Goal: Transaction & Acquisition: Obtain resource

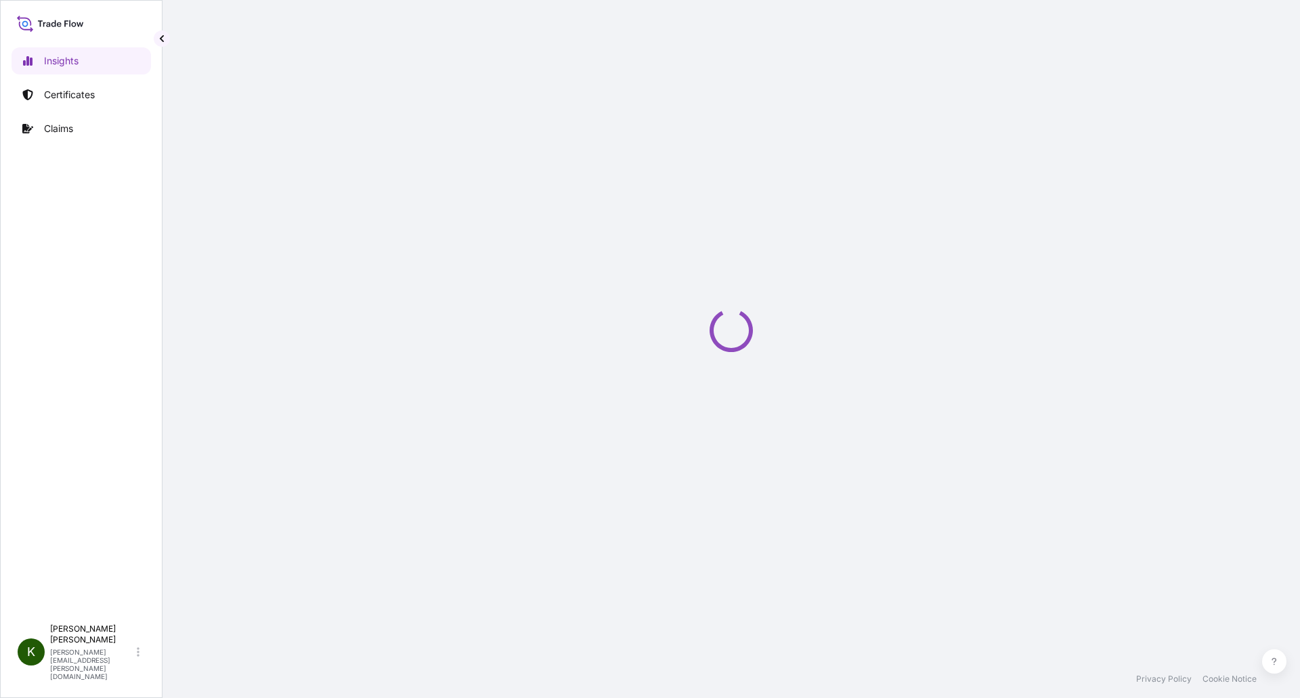
select select "2025"
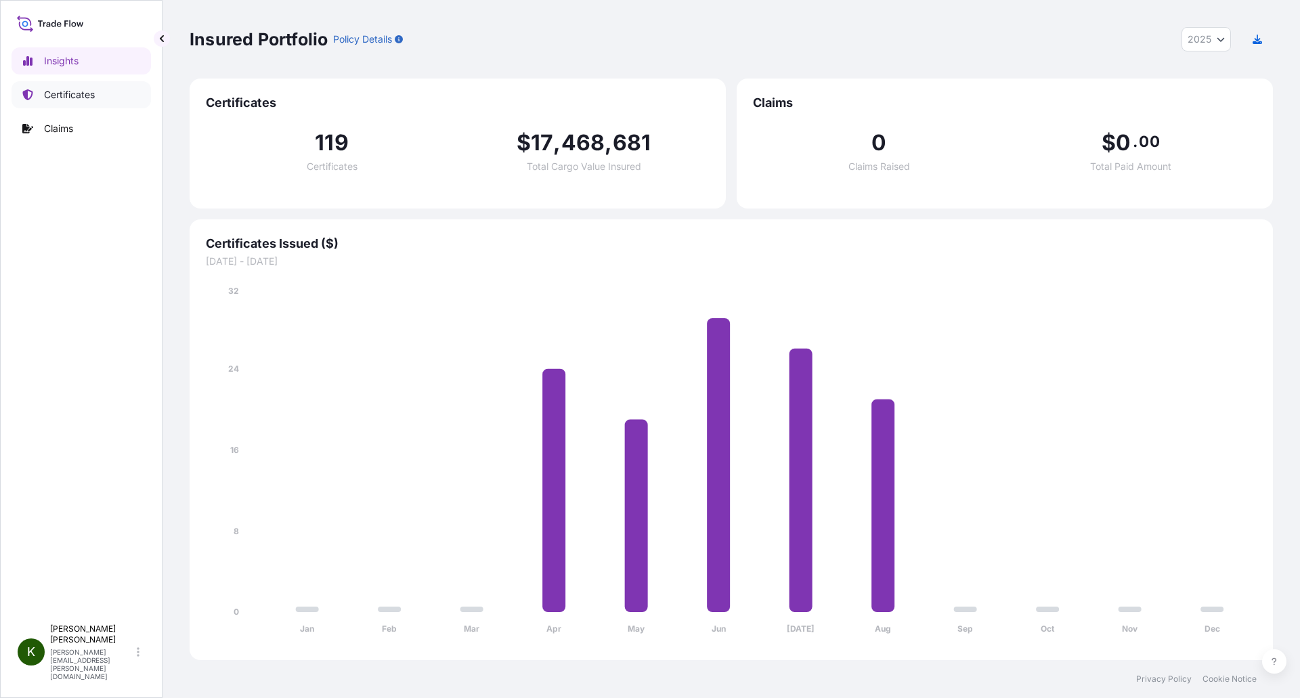
click at [54, 92] on p "Certificates" at bounding box center [69, 95] width 51 height 14
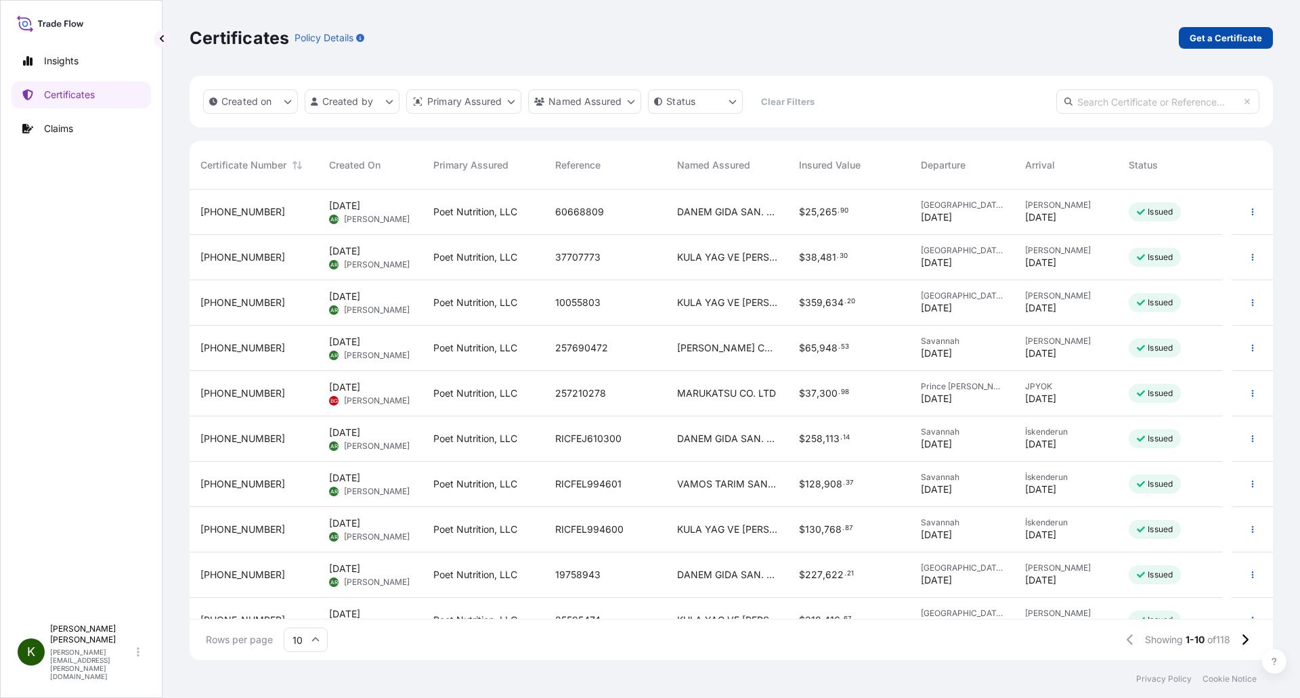
click at [1245, 39] on p "Get a Certificate" at bounding box center [1226, 38] width 72 height 14
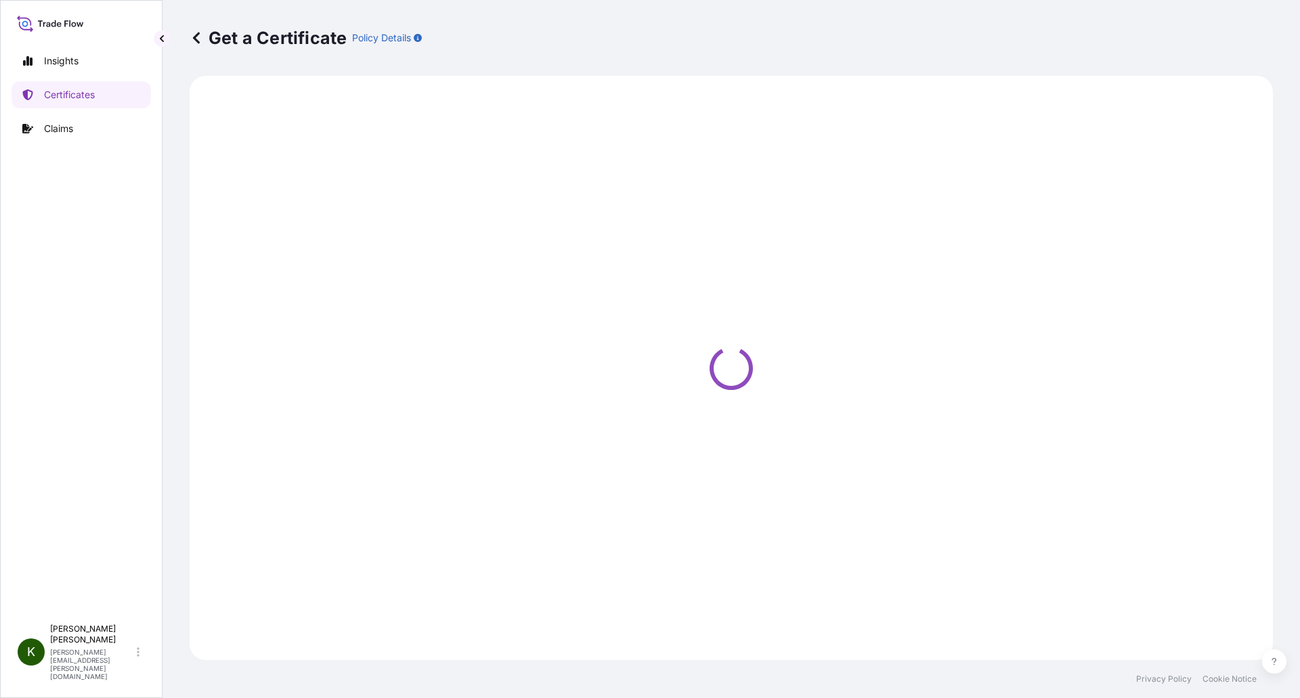
select select "Ocean Vessel"
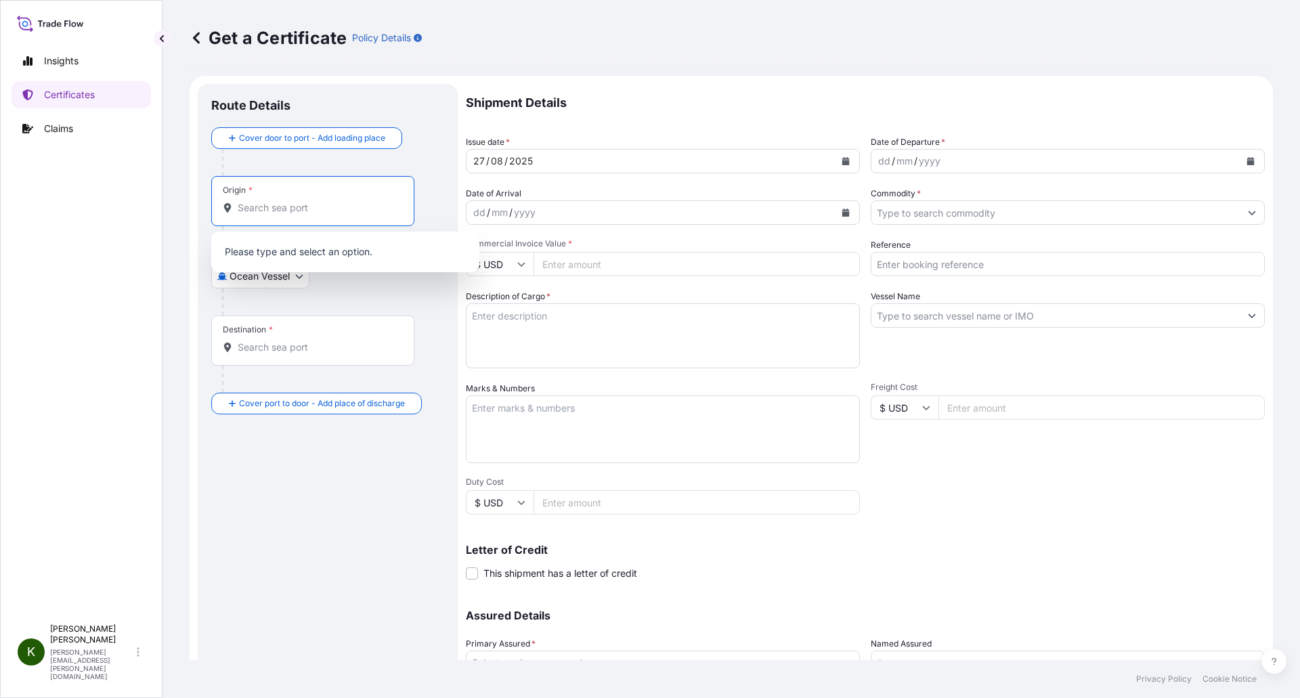
click at [266, 206] on input "Origin *" at bounding box center [318, 208] width 160 height 14
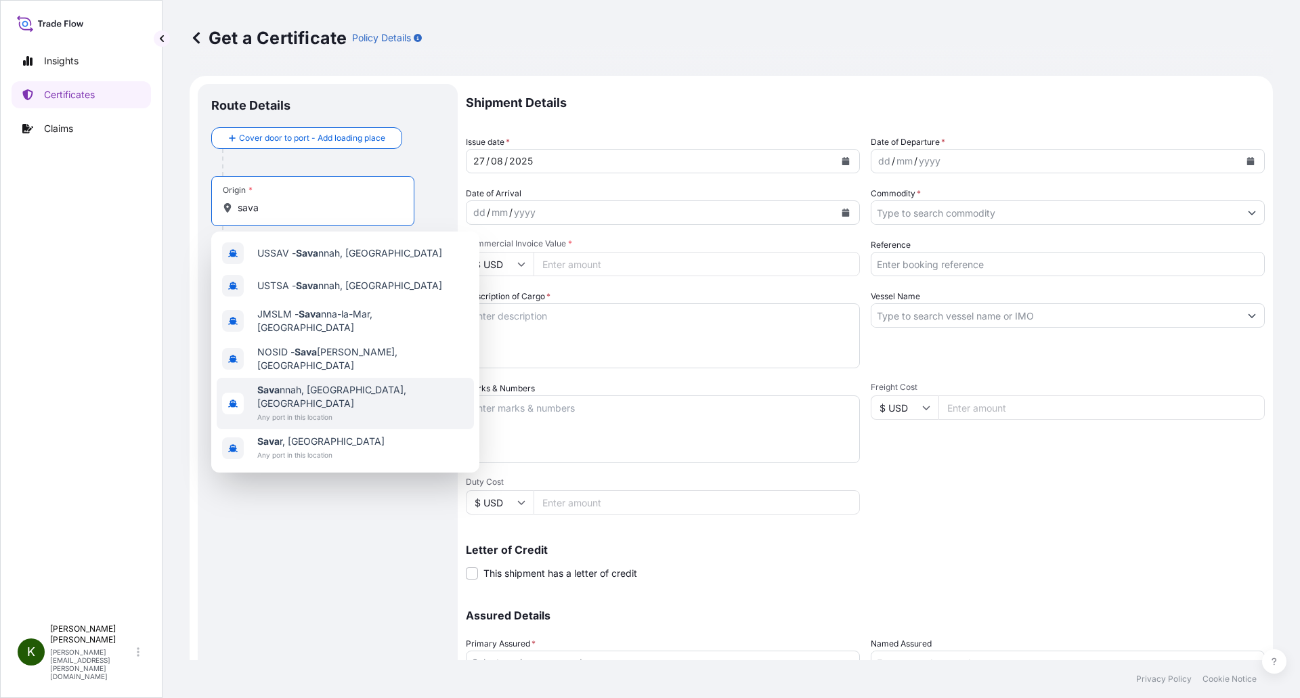
click at [373, 383] on div "[PERSON_NAME], [GEOGRAPHIC_DATA], [GEOGRAPHIC_DATA] Any port in this location" at bounding box center [345, 403] width 257 height 51
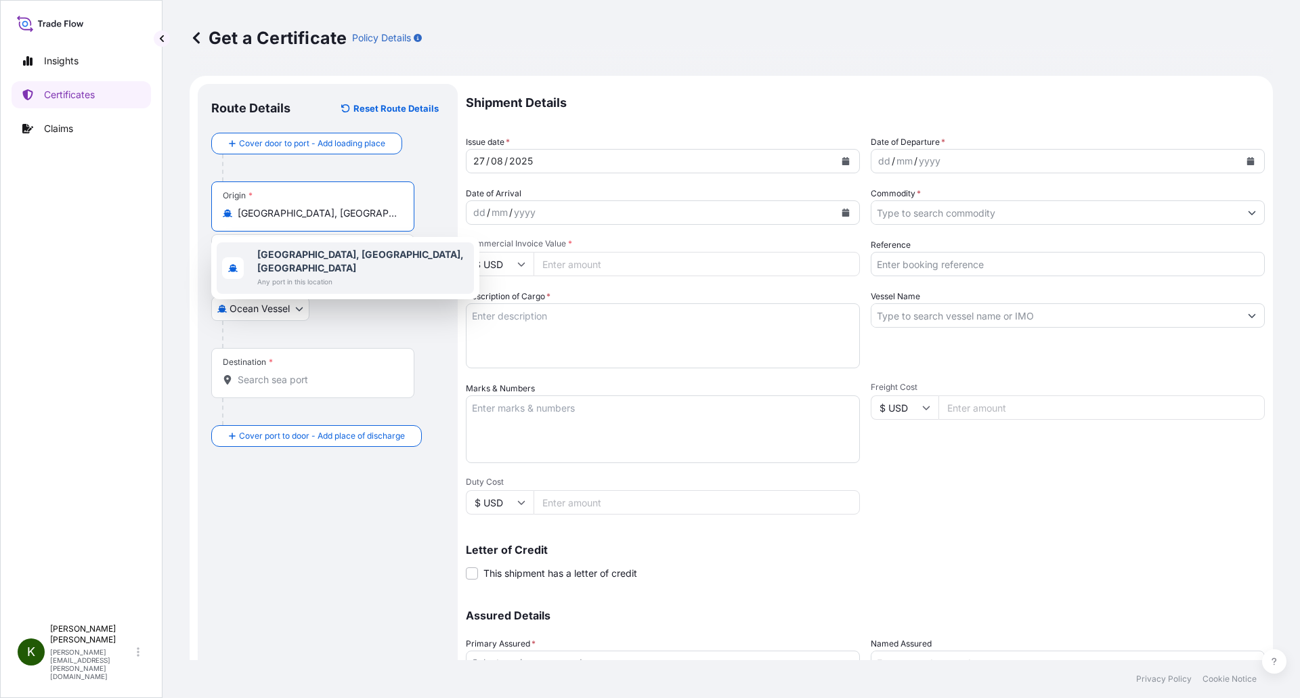
click at [265, 246] on div "[GEOGRAPHIC_DATA], [GEOGRAPHIC_DATA], [GEOGRAPHIC_DATA] Any port in this locati…" at bounding box center [345, 267] width 257 height 51
paste input "[GEOGRAPHIC_DATA], [GEOGRAPHIC_DATA], [GEOGRAPHIC_DATA]"
type input "[GEOGRAPHIC_DATA], [GEOGRAPHIC_DATA], [GEOGRAPHIC_DATA]"
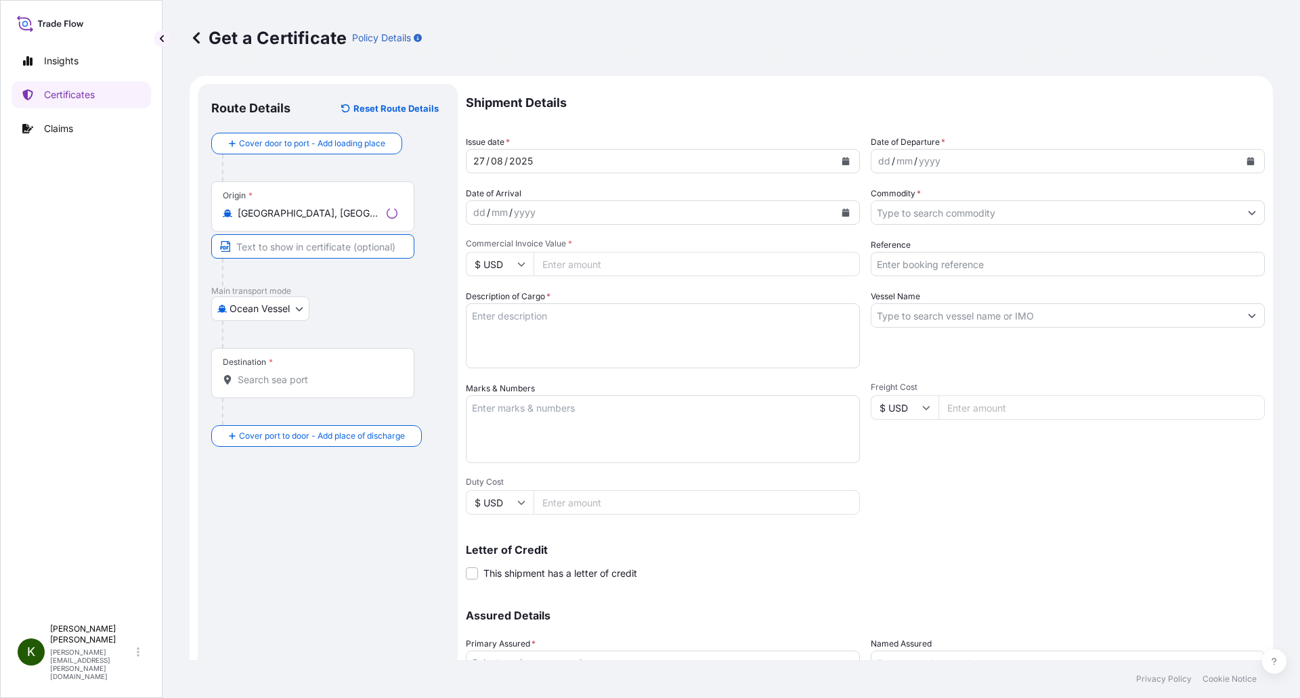
click at [305, 243] on input "Text to appear on certificate" at bounding box center [312, 246] width 203 height 24
paste input "[GEOGRAPHIC_DATA], [GEOGRAPHIC_DATA], [GEOGRAPHIC_DATA]"
type input "[GEOGRAPHIC_DATA], [GEOGRAPHIC_DATA], [GEOGRAPHIC_DATA]"
click at [360, 270] on div at bounding box center [318, 272] width 192 height 27
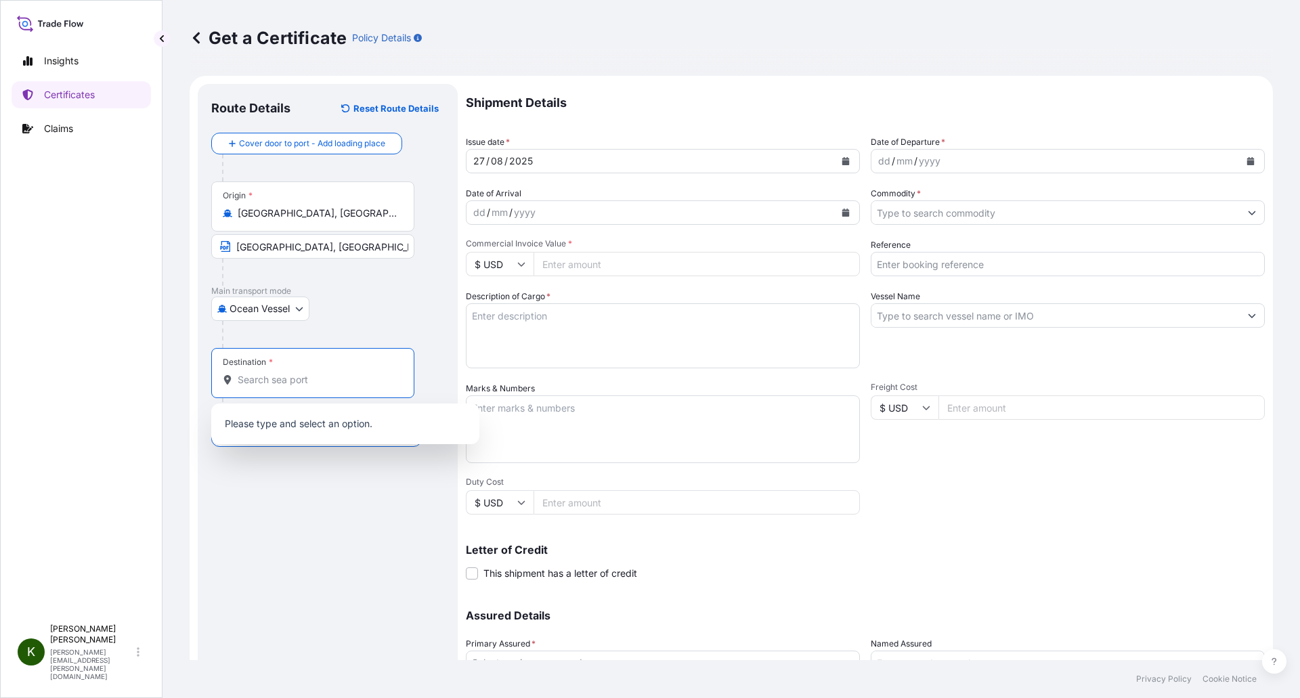
click at [300, 382] on input "Destination *" at bounding box center [318, 380] width 160 height 14
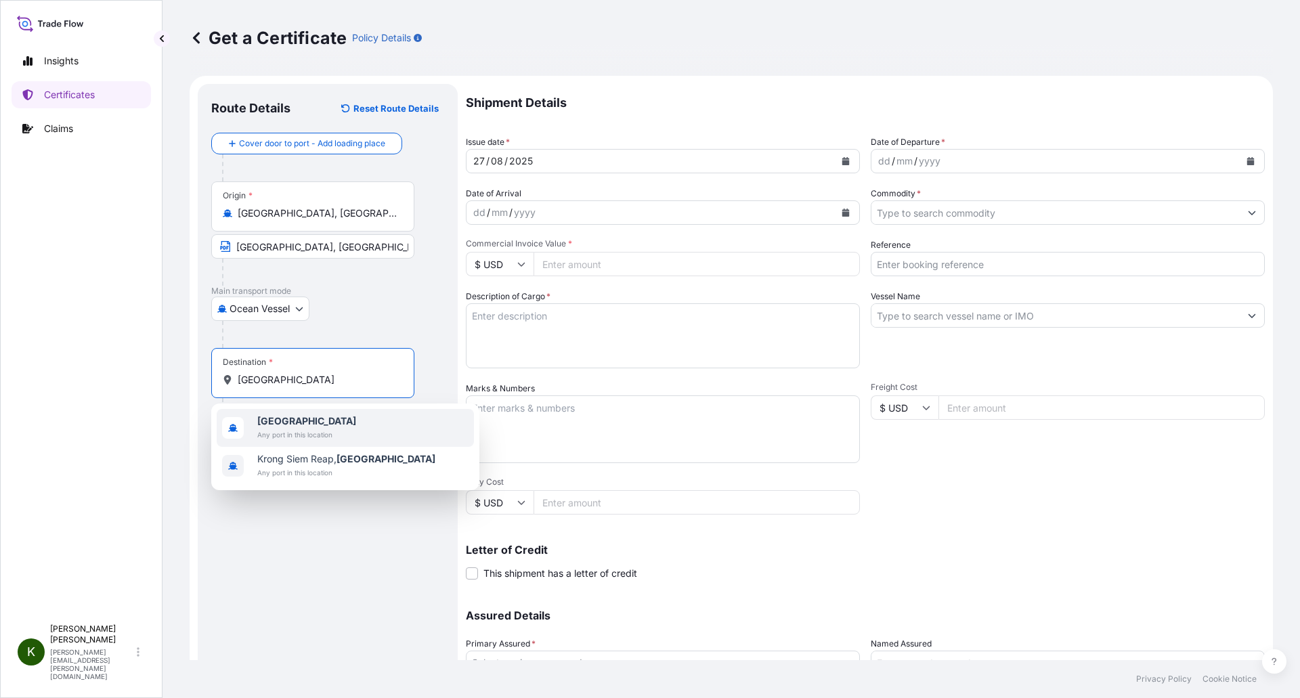
click at [312, 423] on span "[GEOGRAPHIC_DATA]" at bounding box center [306, 421] width 99 height 14
paste input "SIHANOUKVILLE, [GEOGRAPHIC_DATA]"
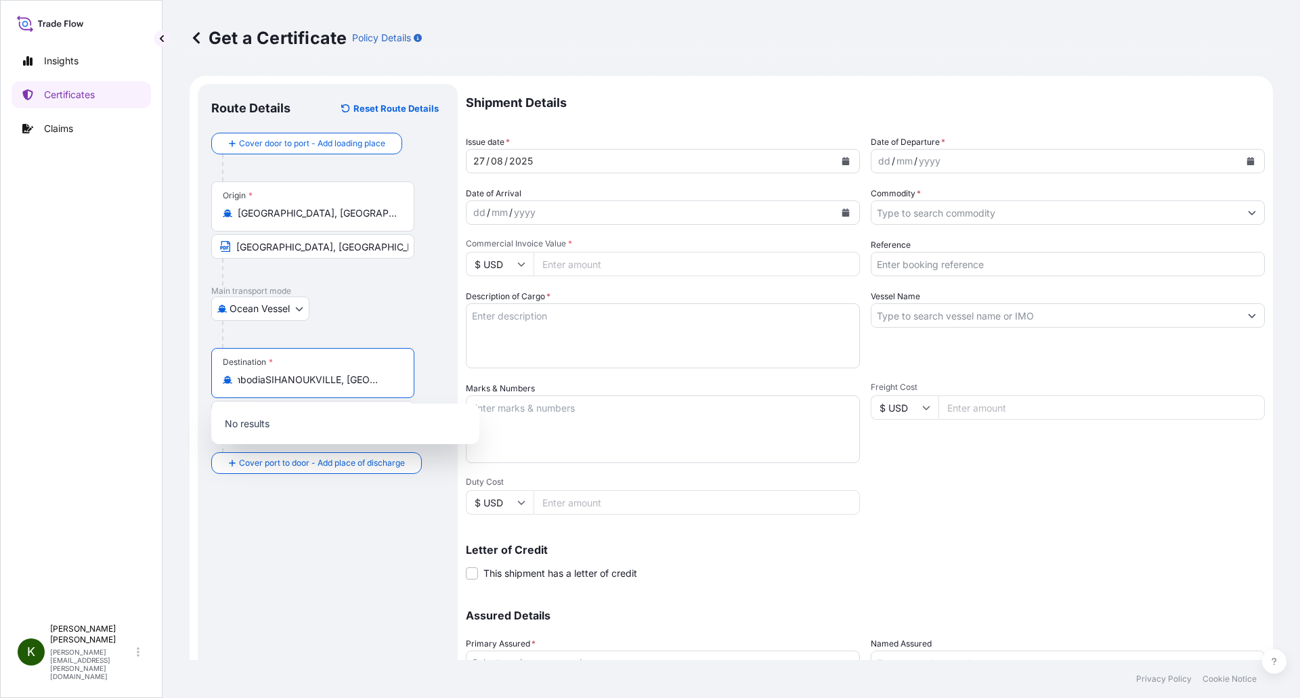
type input "[GEOGRAPHIC_DATA]"
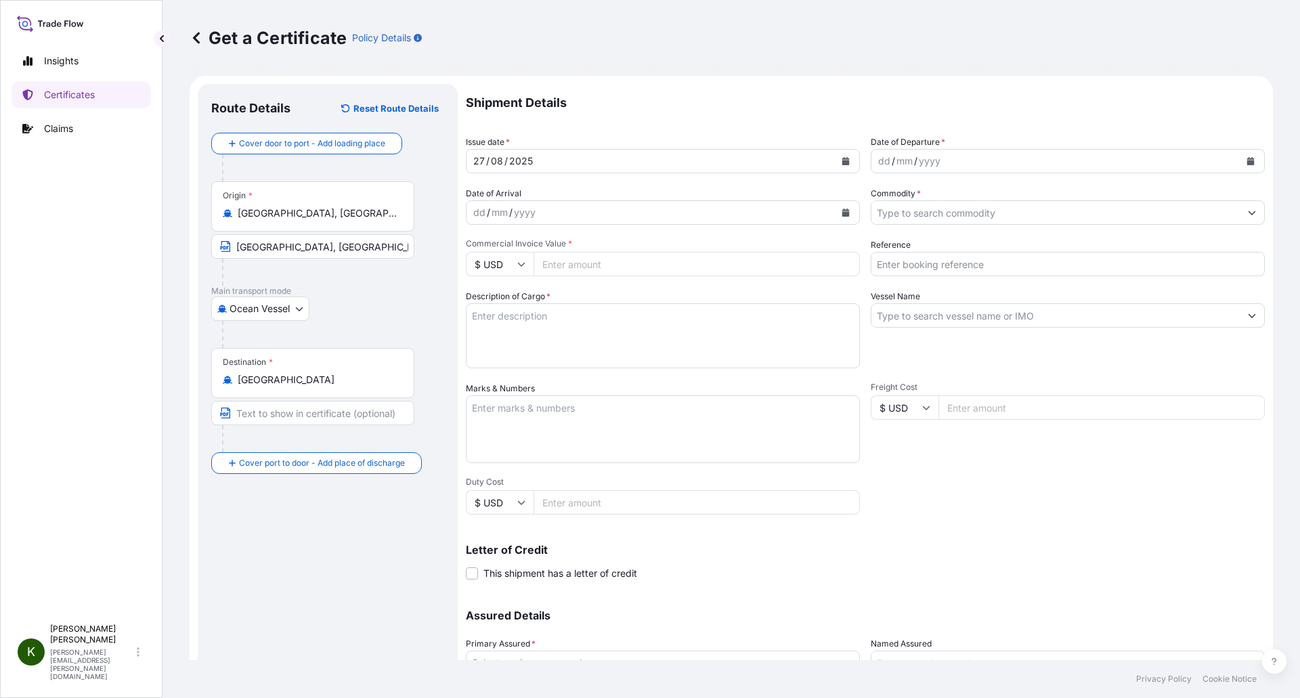
drag, startPoint x: 405, startPoint y: 383, endPoint x: 257, endPoint y: 378, distance: 148.4
click at [257, 378] on div "Destination * [GEOGRAPHIC_DATA]" at bounding box center [312, 373] width 203 height 50
click at [257, 378] on input "[GEOGRAPHIC_DATA]" at bounding box center [318, 380] width 160 height 14
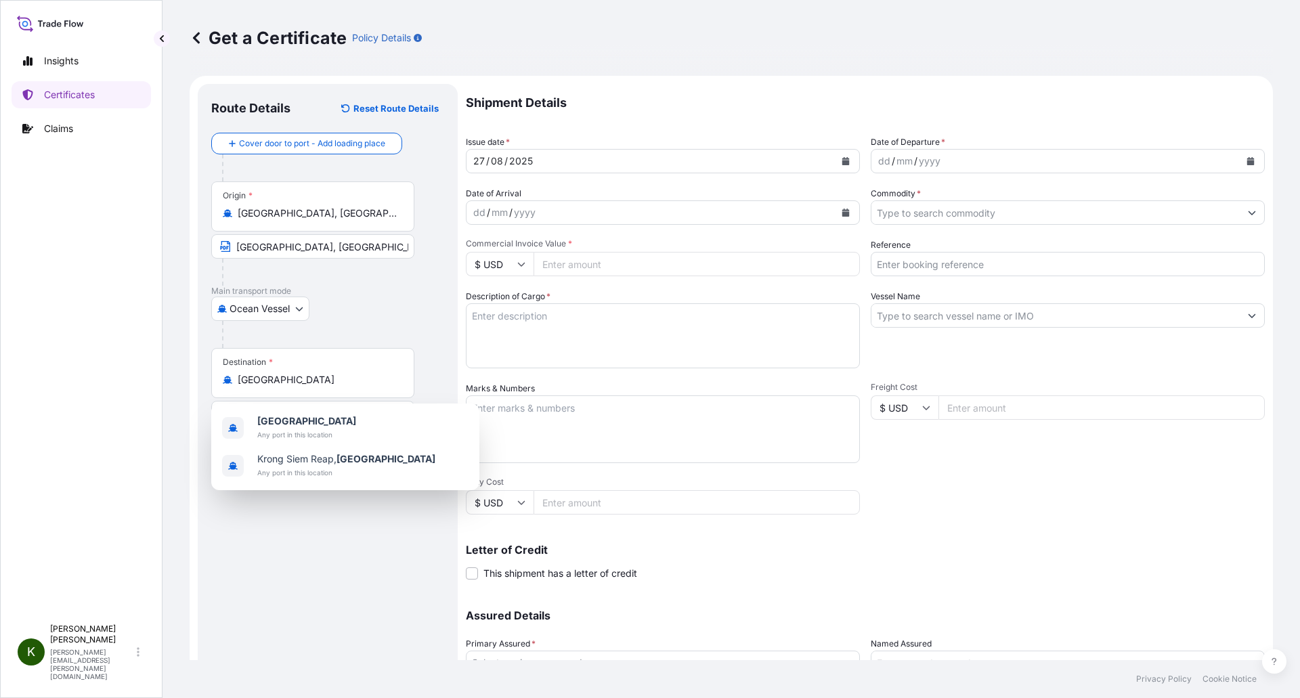
click at [179, 390] on div "Get a Certificate Policy Details Route Details Reset Route Details Cover door t…" at bounding box center [732, 330] width 1138 height 660
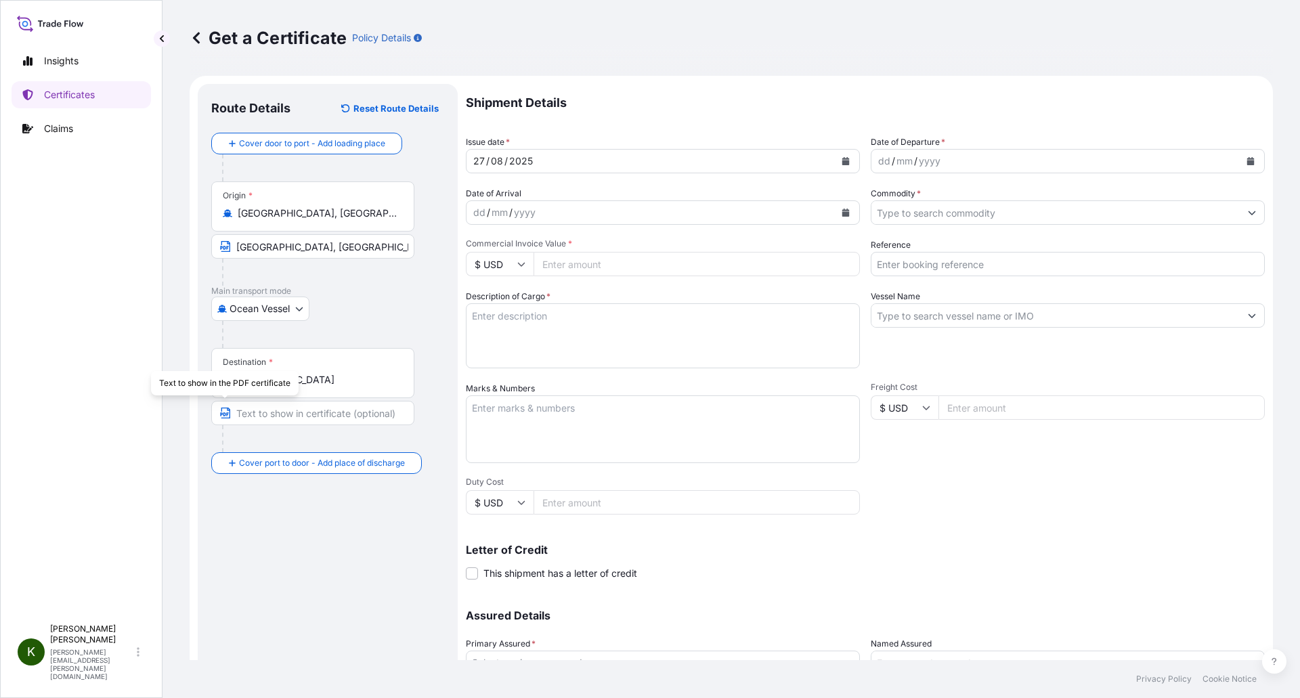
click at [254, 410] on input "Text to appear on certificate" at bounding box center [312, 413] width 203 height 24
paste input "SIHANOUKVILLE, [GEOGRAPHIC_DATA]"
type input "SIHANOUKVILLE, [GEOGRAPHIC_DATA]"
click at [291, 524] on div "Route Details Reset Route Details Cover door to port - Add loading place Place …" at bounding box center [327, 426] width 233 height 656
click at [1247, 158] on icon "Calendar" at bounding box center [1251, 161] width 8 height 8
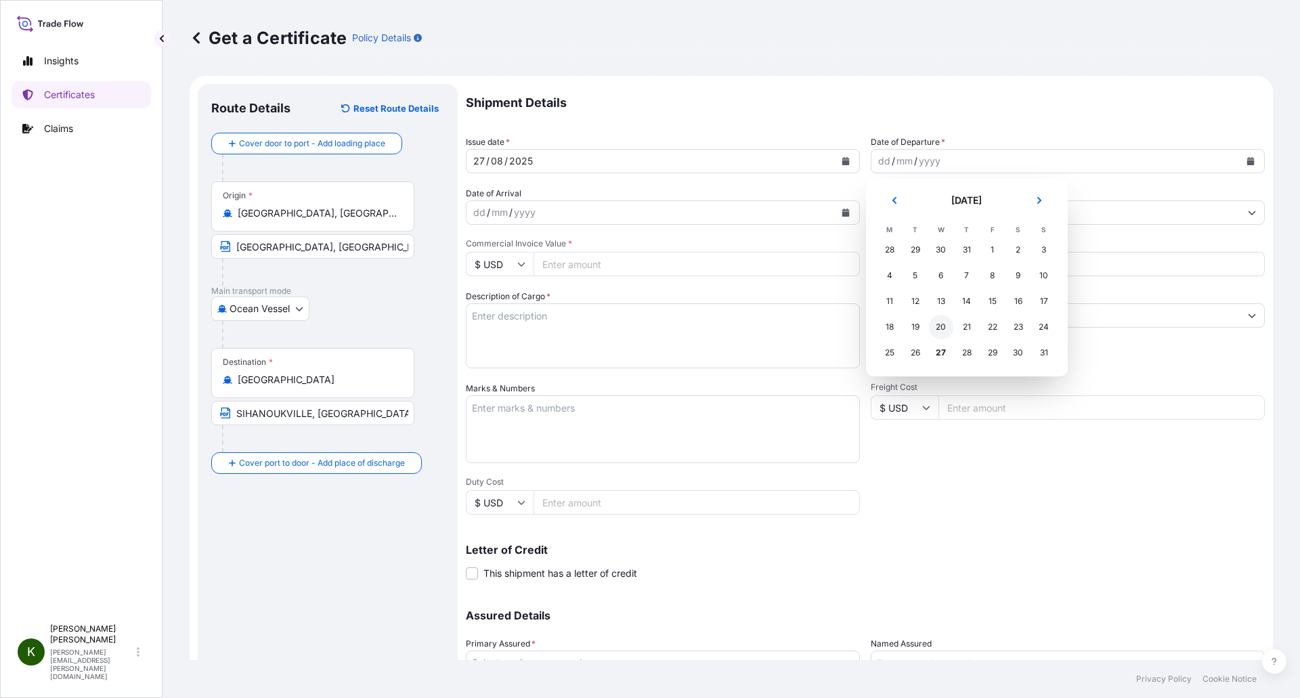
click at [945, 331] on div "20" at bounding box center [941, 327] width 24 height 24
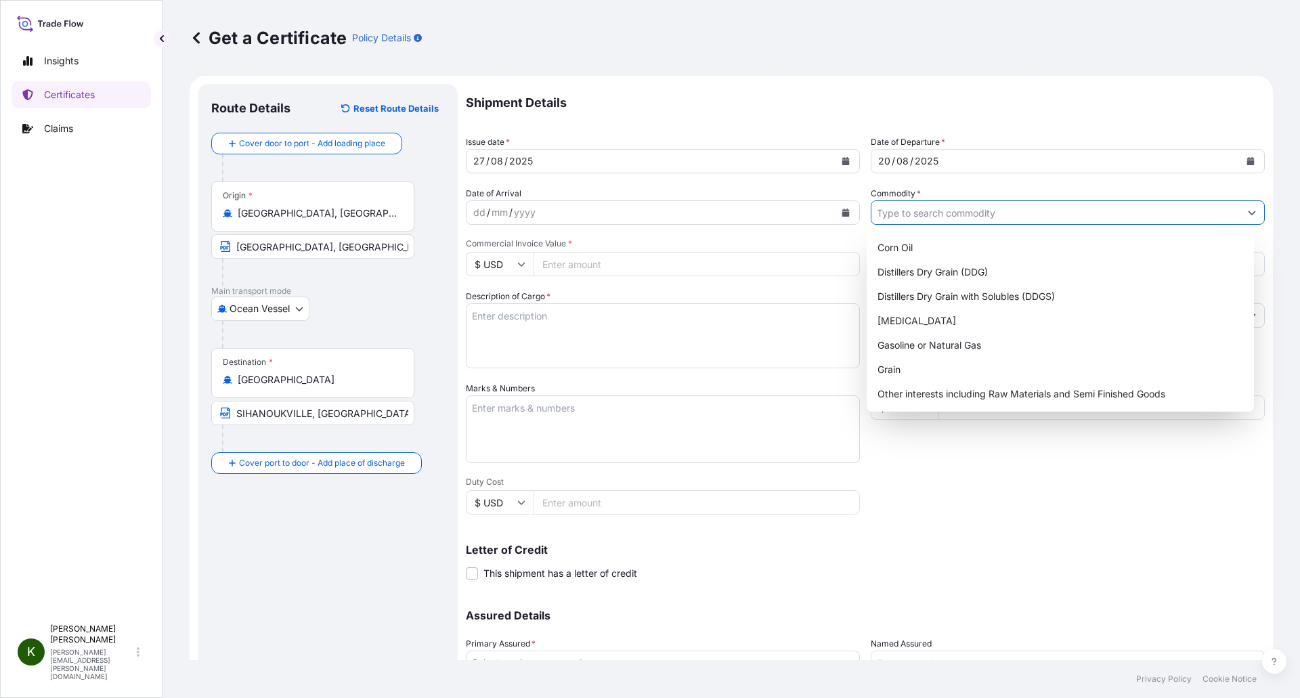
click at [935, 211] on input "Commodity *" at bounding box center [1056, 212] width 368 height 24
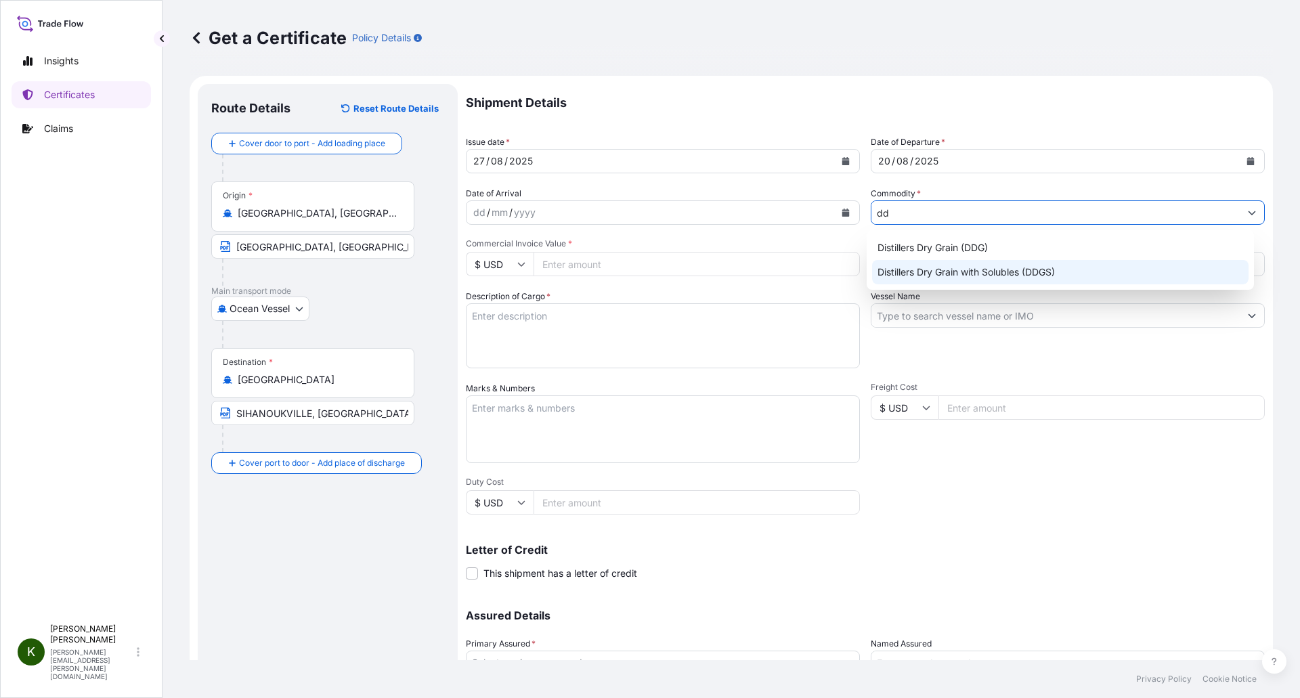
click at [966, 267] on div "Distillers Dry Grain with Solubles (DDGS)" at bounding box center [1060, 272] width 377 height 24
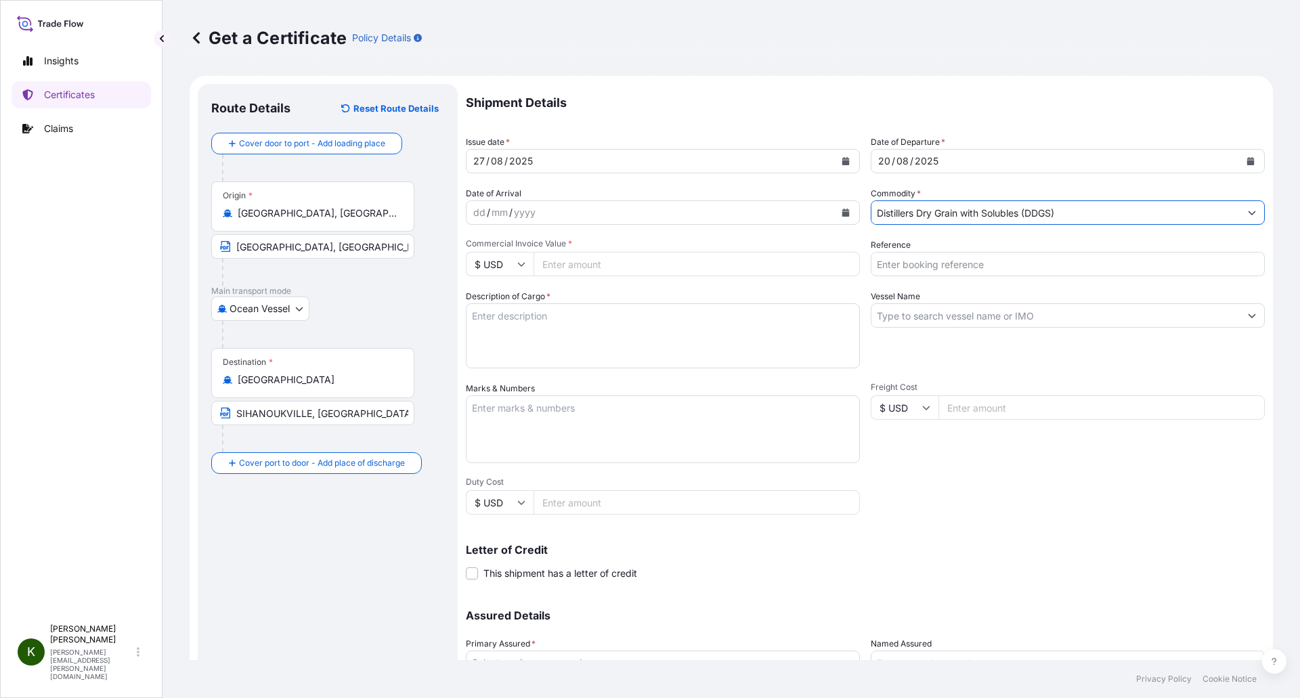
type input "Distillers Dry Grain with Solubles (DDGS)"
click at [802, 289] on div "Shipment Details Issue date * [DATE] Date of Departure * [DATE] Date of Arrival…" at bounding box center [865, 406] width 799 height 645
click at [583, 266] on input "Commercial Invoice Value *" at bounding box center [697, 264] width 326 height 24
paste input "59989.63"
type input "59989.63"
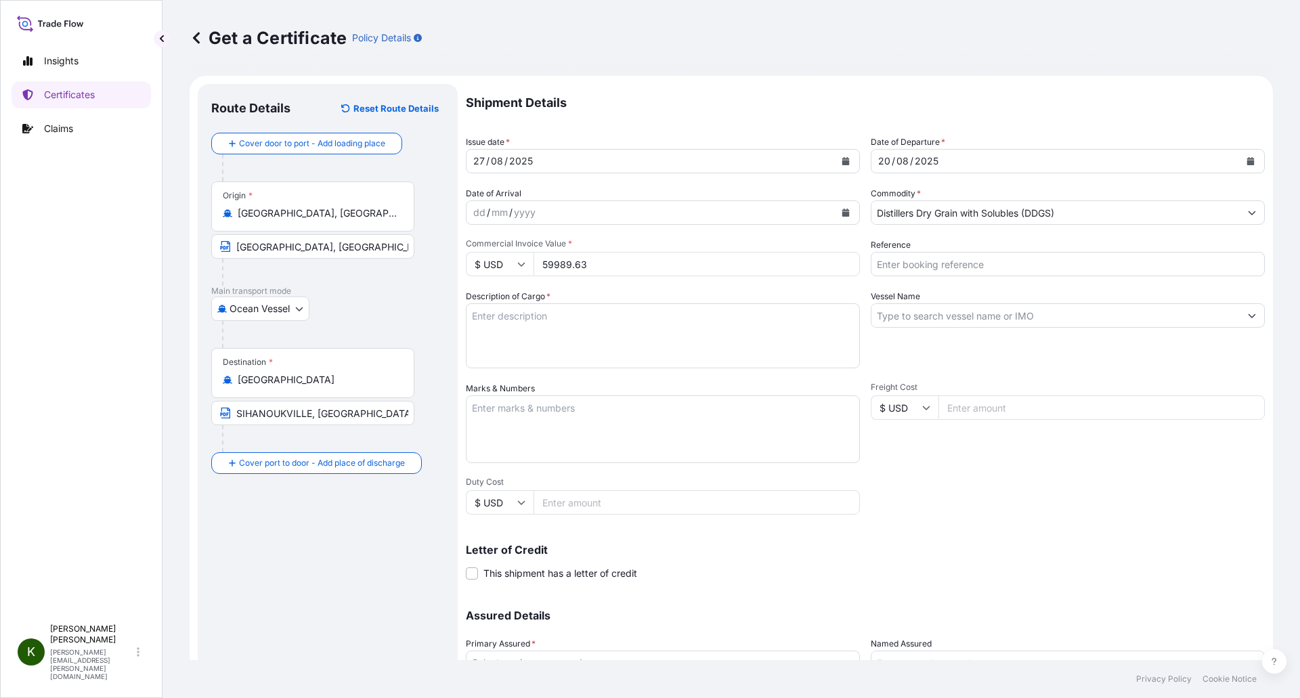
click at [914, 484] on div "Shipment Details Issue date * [DATE] Date of Departure * [DATE] Date of Arrival…" at bounding box center [865, 406] width 799 height 645
click at [930, 263] on input "Reference" at bounding box center [1068, 264] width 394 height 24
paste input "257690399"
type input "257690399"
click at [882, 360] on div "Vessel Name" at bounding box center [1068, 329] width 394 height 79
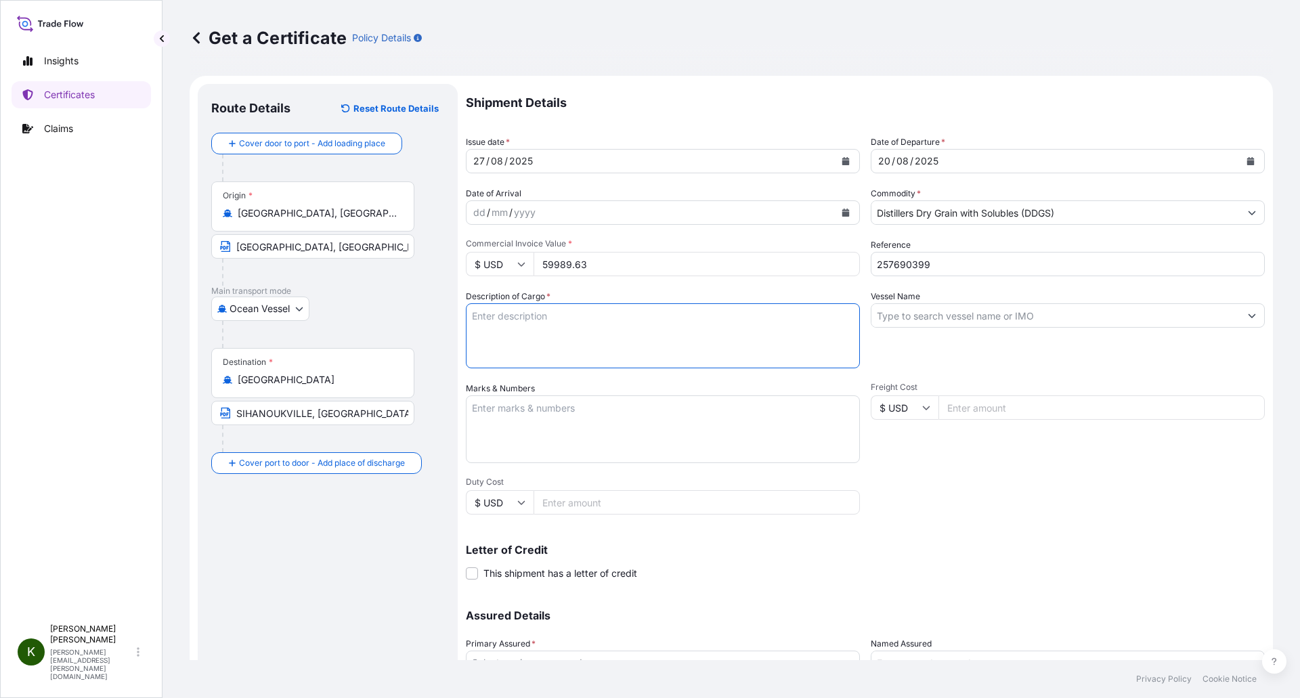
click at [496, 314] on textarea "Description of Cargo *" at bounding box center [663, 335] width 394 height 65
paste textarea "DISTILLER DRIED GRAINS WITH SOLUBLES (DDGS) TOTAL WEIGHT (MTS): 258.576 FREIGHT…"
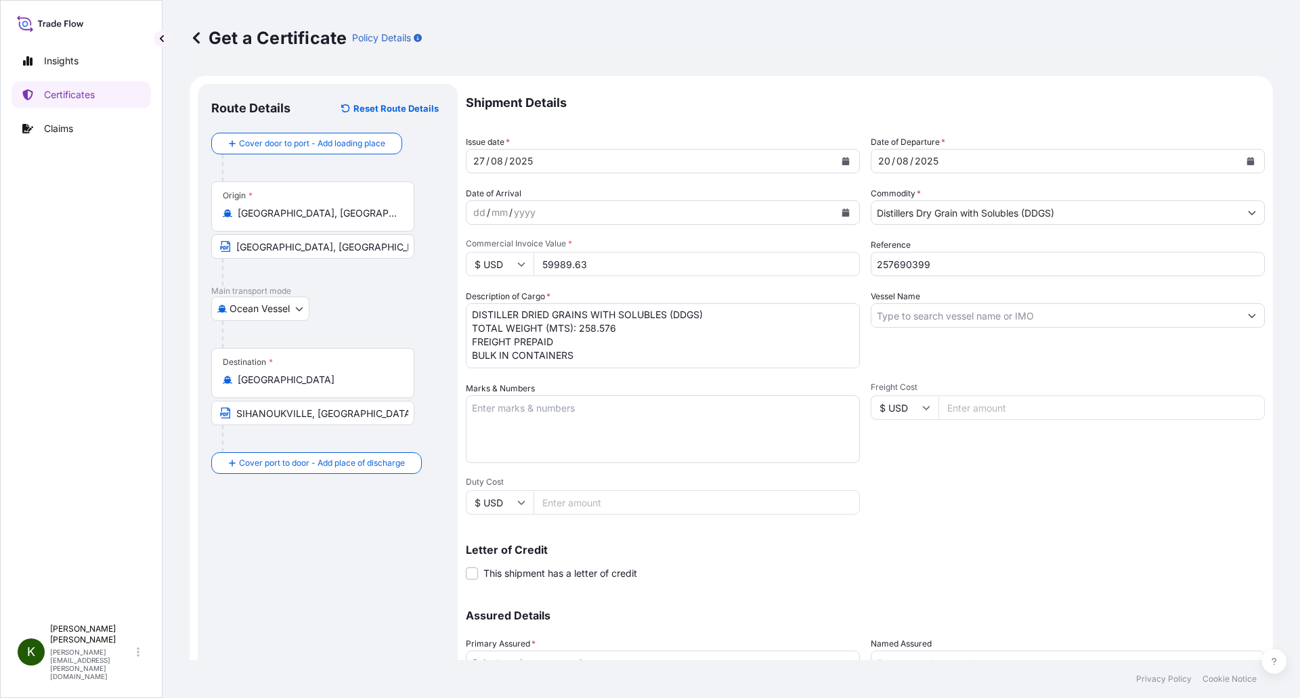
click at [478, 358] on textarea "DISTILLER DRIED GRAINS WITH SOLUBLES (DDGS) TOTAL WEIGHT (MTS): 258.576 FREIGHT…" at bounding box center [663, 335] width 394 height 65
paste textarea "X20250812573284"
type textarea "DISTILLER DRIED GRAINS WITH SOLUBLES (DDGS) TOTAL WEIGHT (MTS): 258.576 FREIGHT…"
click at [899, 316] on input "Vessel Name" at bounding box center [1056, 315] width 368 height 24
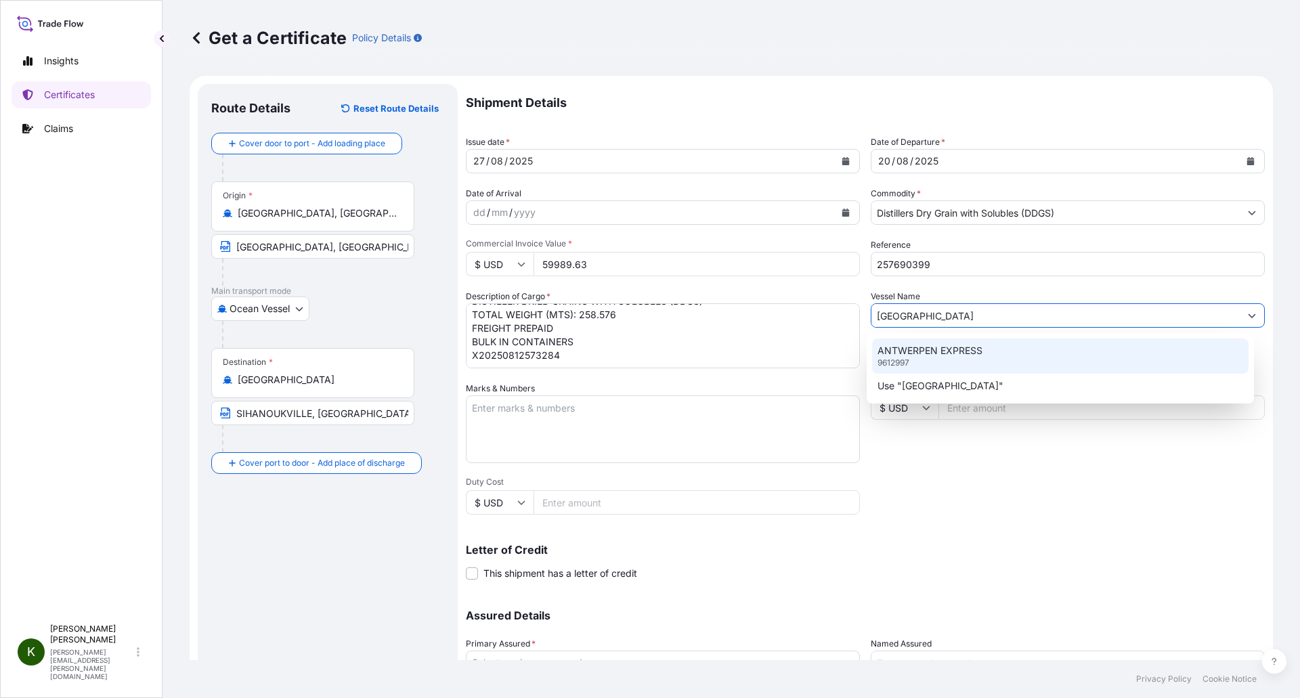
click at [992, 345] on div "ANTWERPEN EXPRESS 9612997" at bounding box center [1060, 356] width 377 height 35
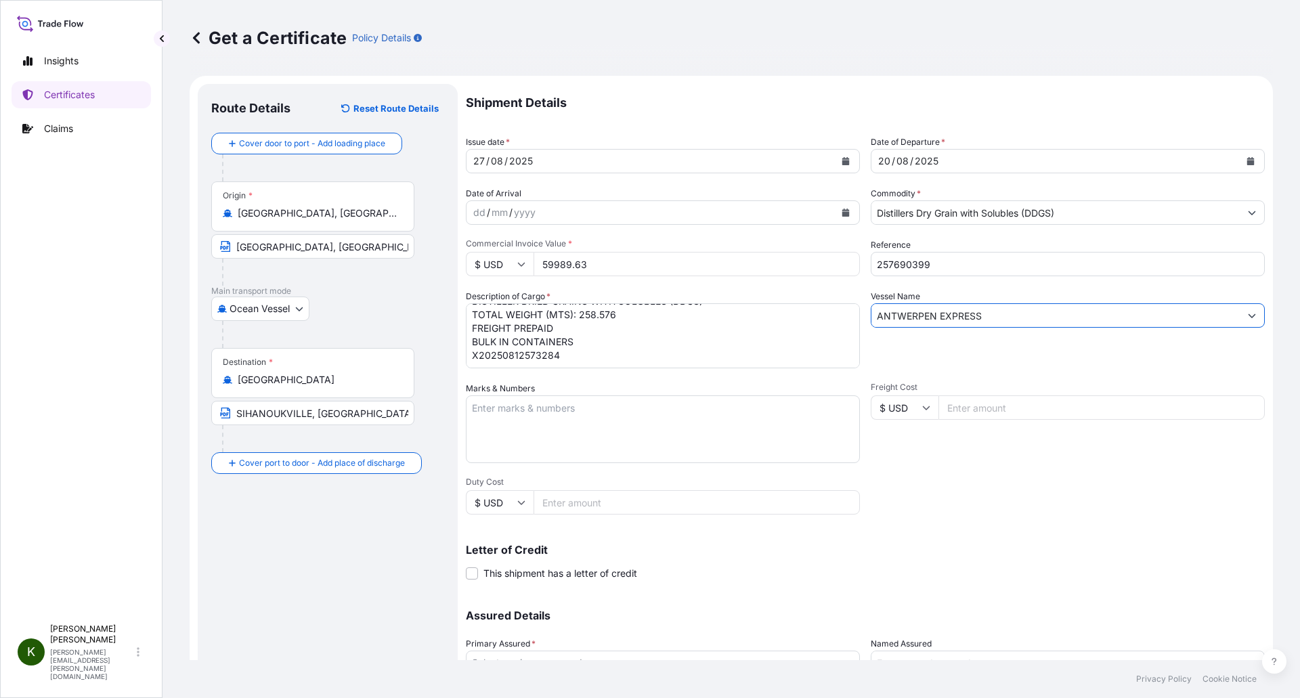
type input "ANTWERPEN EXPRESS"
click at [498, 409] on textarea "Marks & Numbers" at bounding box center [663, 430] width 394 height 68
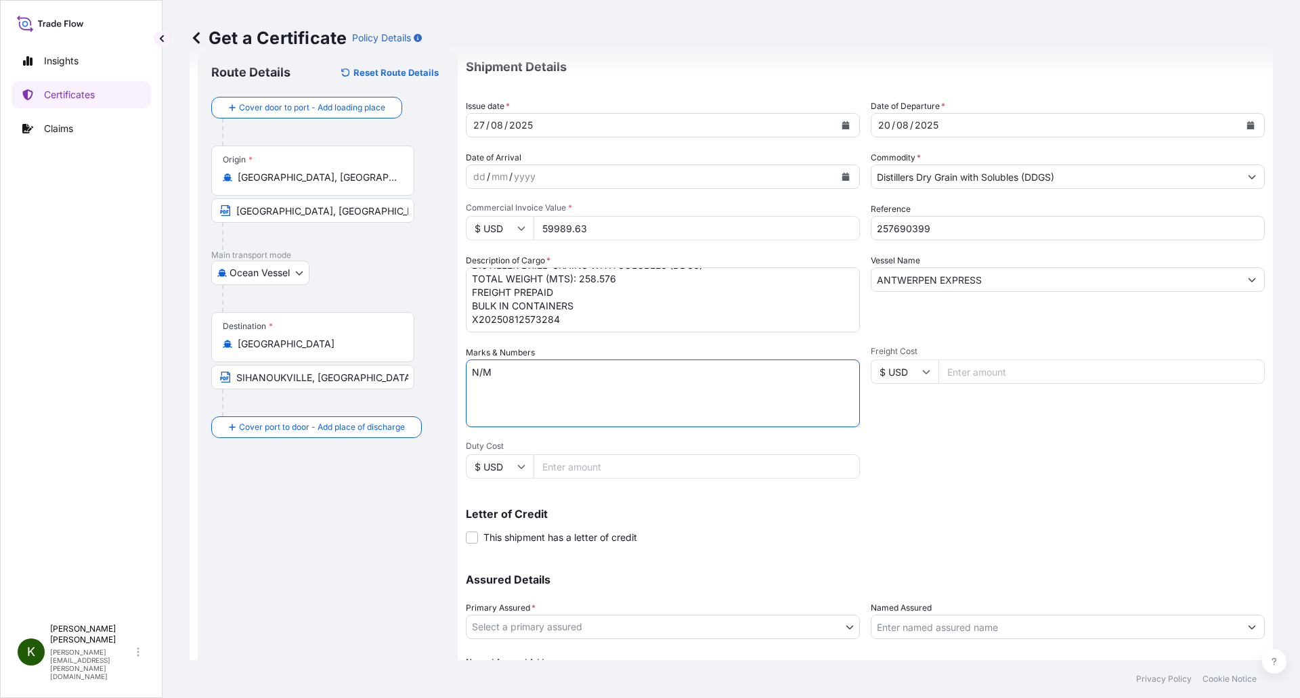
scroll to position [115, 0]
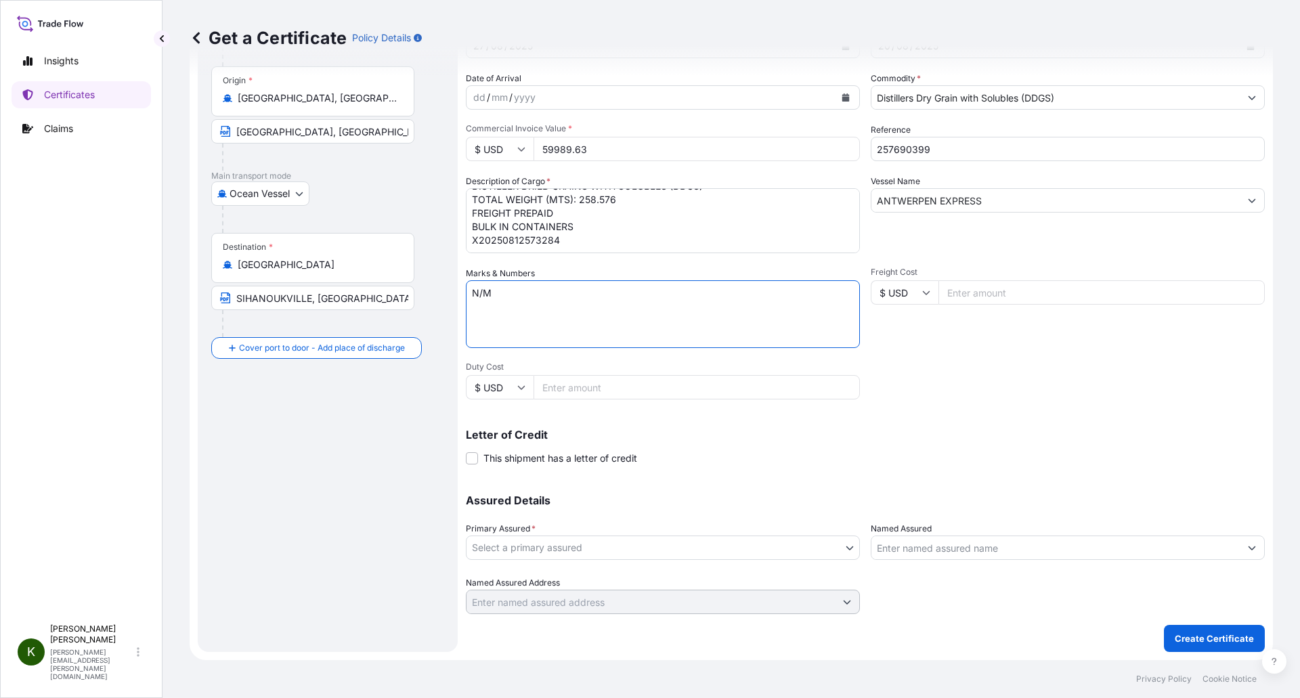
type textarea "N/M"
click at [514, 545] on body "Insights Certificates Claims K [PERSON_NAME] [PERSON_NAME][EMAIL_ADDRESS][PERSO…" at bounding box center [650, 349] width 1300 height 698
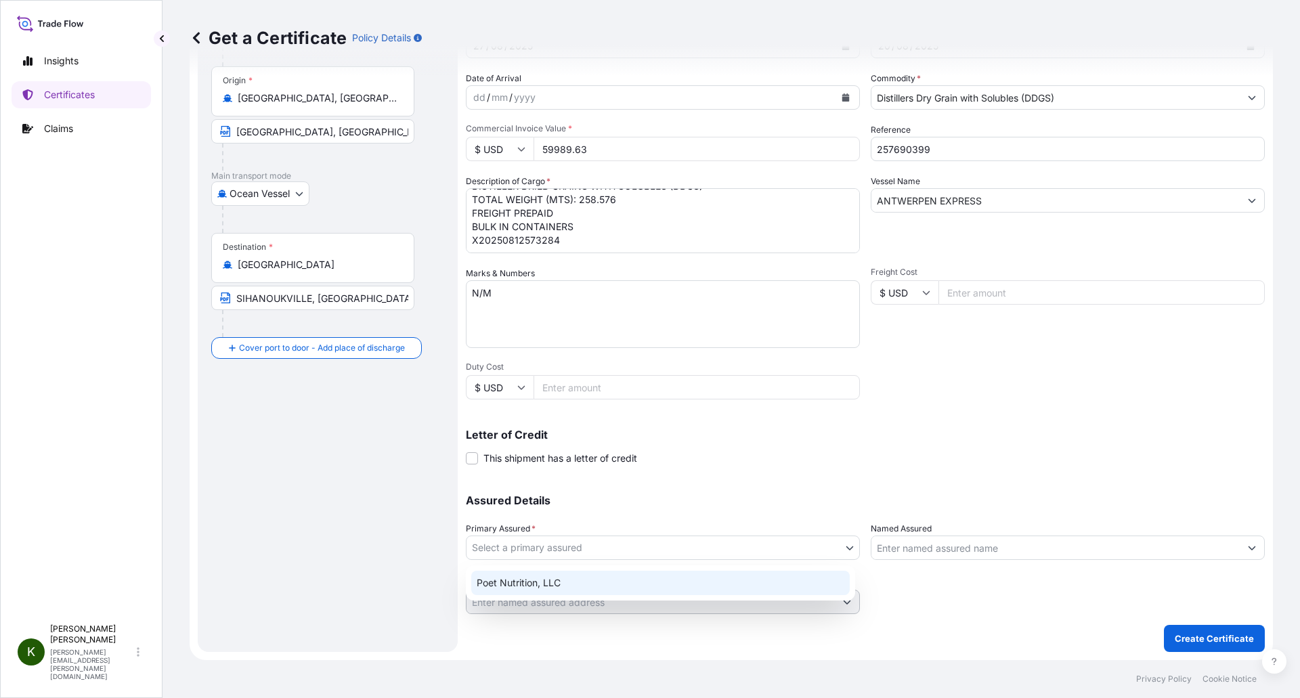
click at [529, 581] on div "Poet Nutrition, LLC" at bounding box center [660, 583] width 379 height 24
select select "31546"
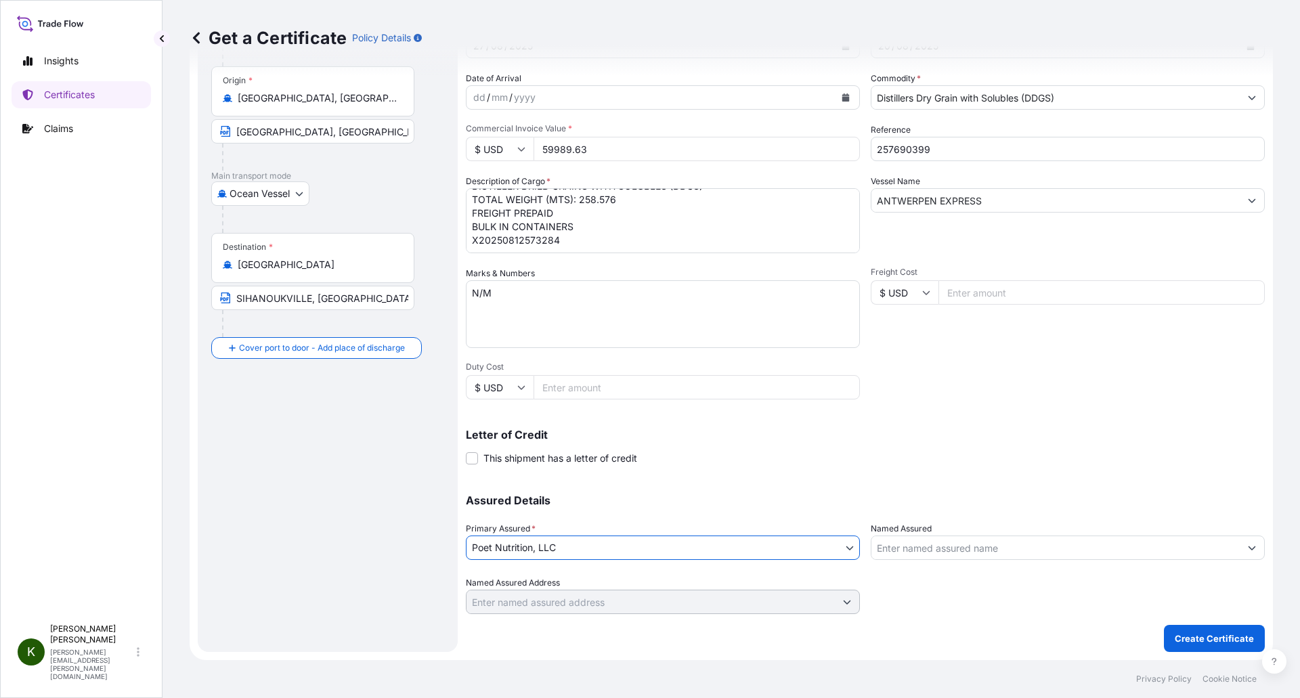
click at [984, 549] on input "Named Assured" at bounding box center [1056, 548] width 368 height 24
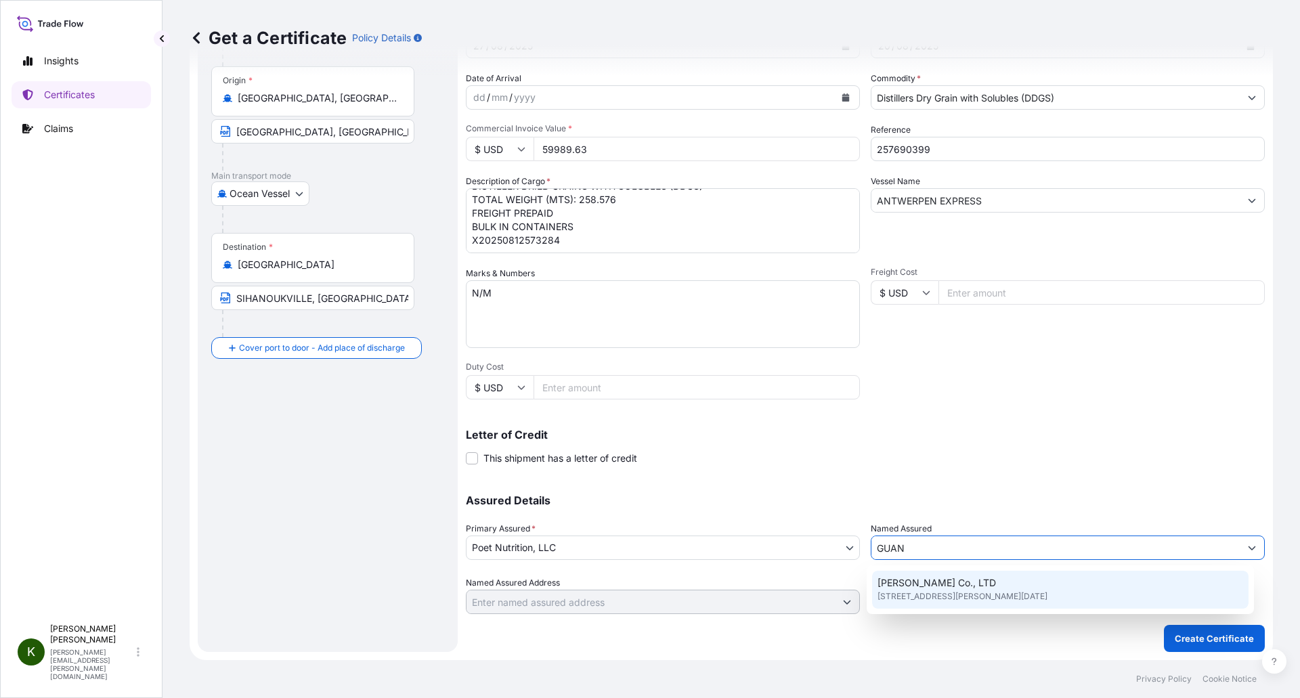
click at [986, 592] on span "[STREET_ADDRESS][PERSON_NAME][DATE]" at bounding box center [963, 597] width 170 height 14
type input "[PERSON_NAME] Co., LTD"
type input "[STREET_ADDRESS][PERSON_NAME][DATE]"
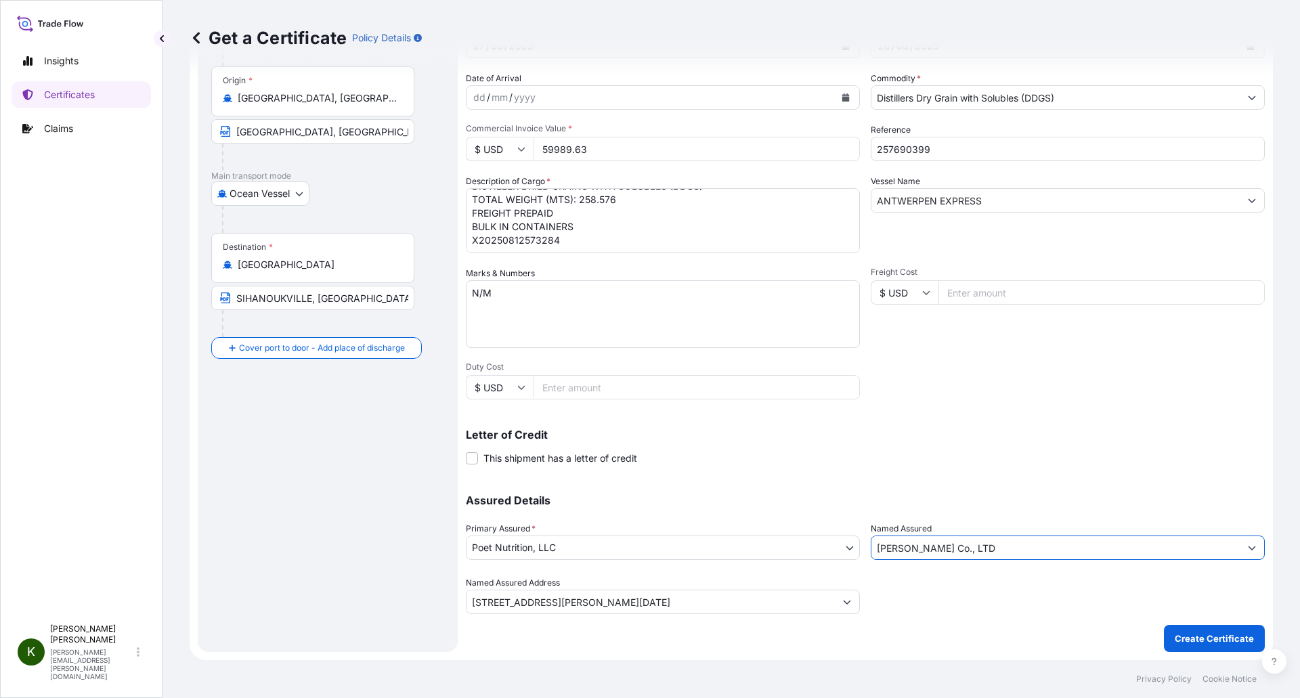
type input "[PERSON_NAME] Co., LTD"
click at [887, 633] on div "Shipment Details Issue date * [DATE] Date of Departure * [DATE] Date of Arrival…" at bounding box center [865, 310] width 799 height 683
click at [1175, 632] on p "Create Certificate" at bounding box center [1214, 639] width 79 height 14
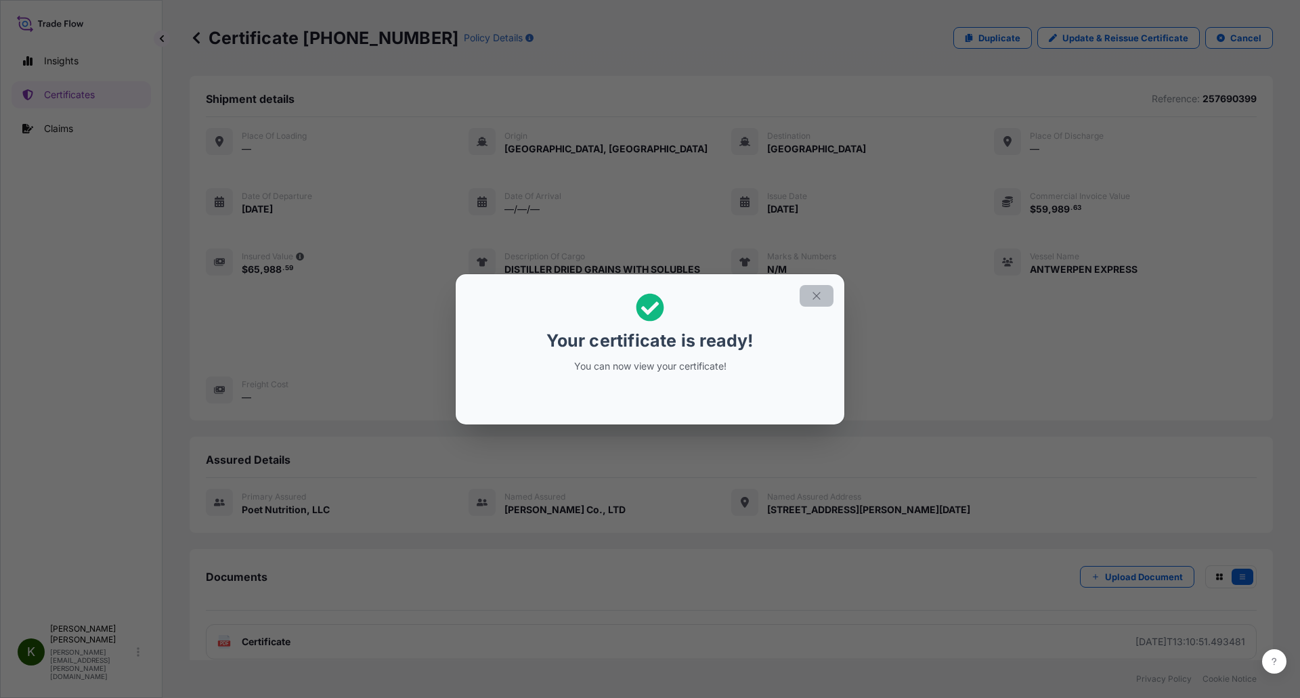
click at [823, 295] on button "button" at bounding box center [817, 296] width 34 height 22
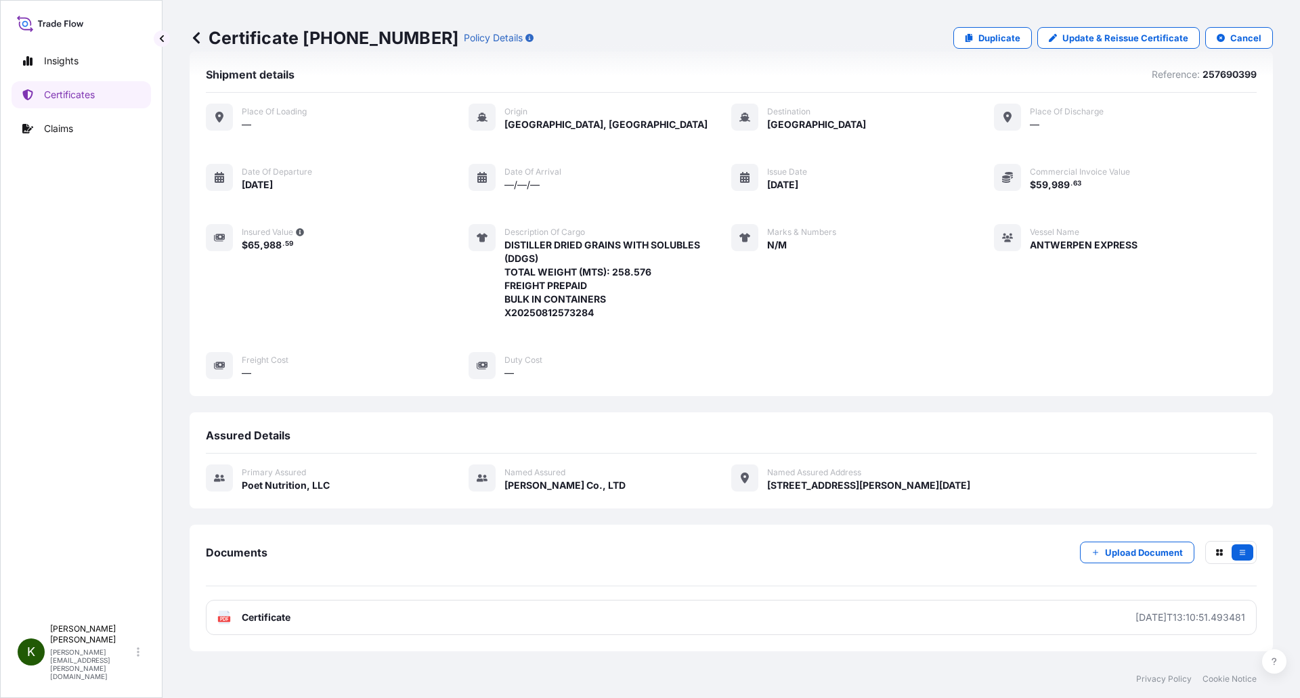
scroll to position [68, 0]
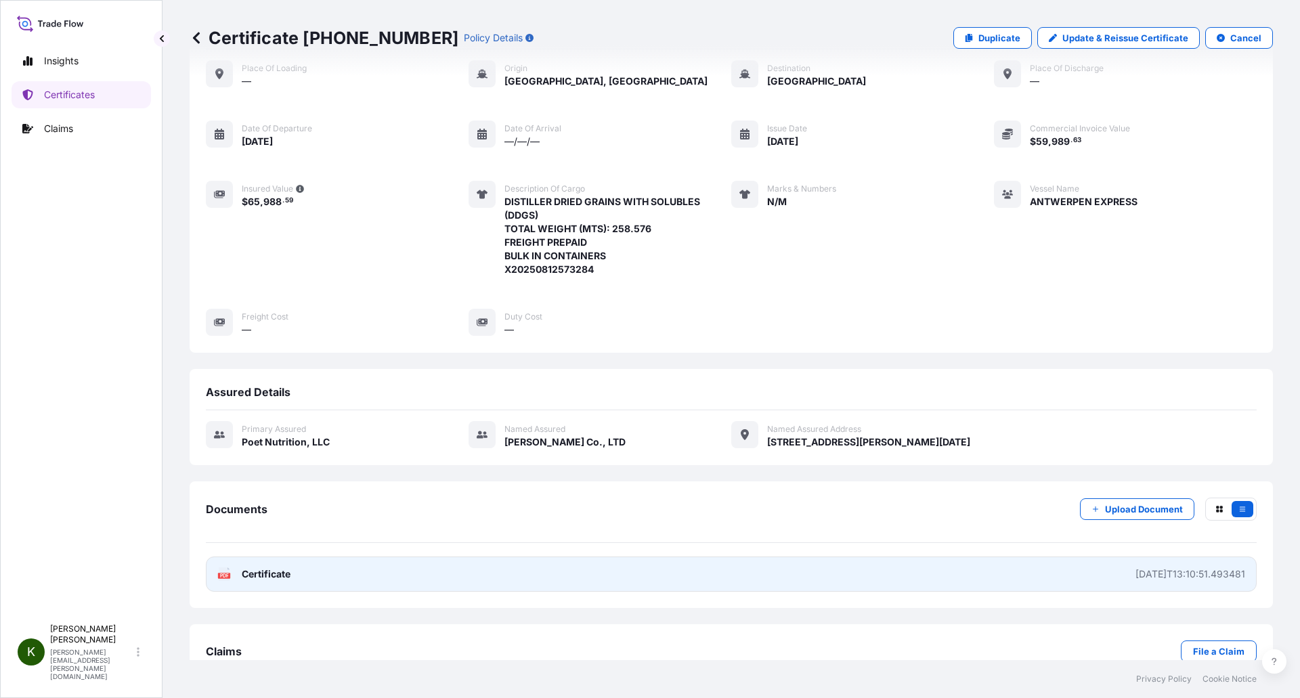
click at [282, 575] on span "Certificate" at bounding box center [266, 575] width 49 height 14
